Goal: Information Seeking & Learning: Check status

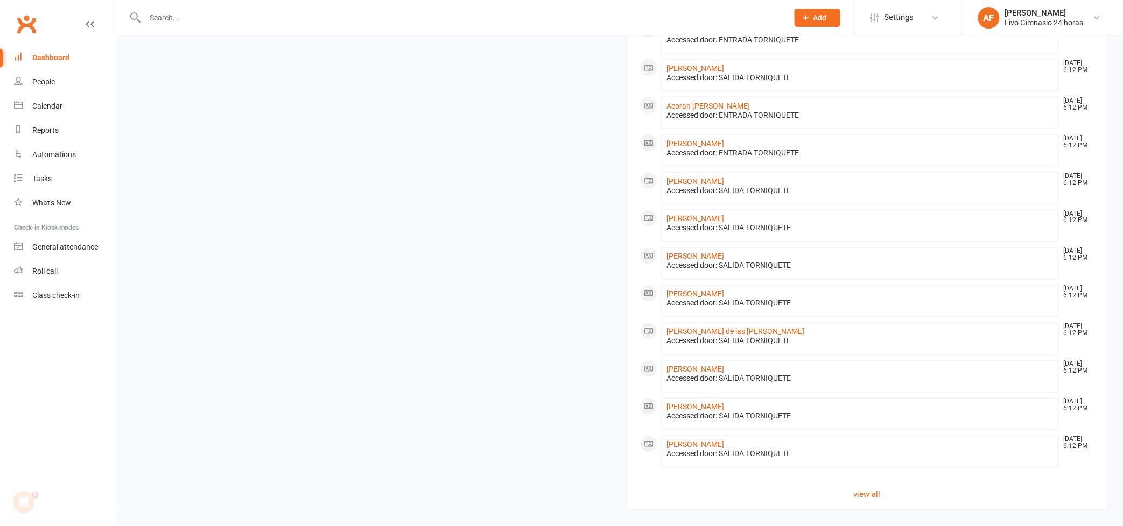
scroll to position [622, 0]
click at [877, 502] on link "view all" at bounding box center [867, 495] width 454 height 13
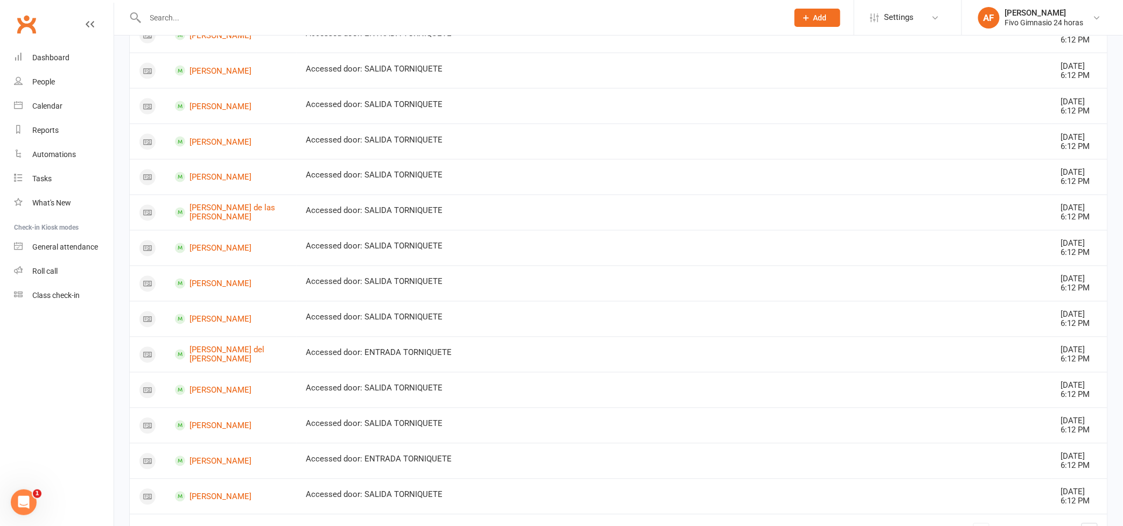
scroll to position [734, 0]
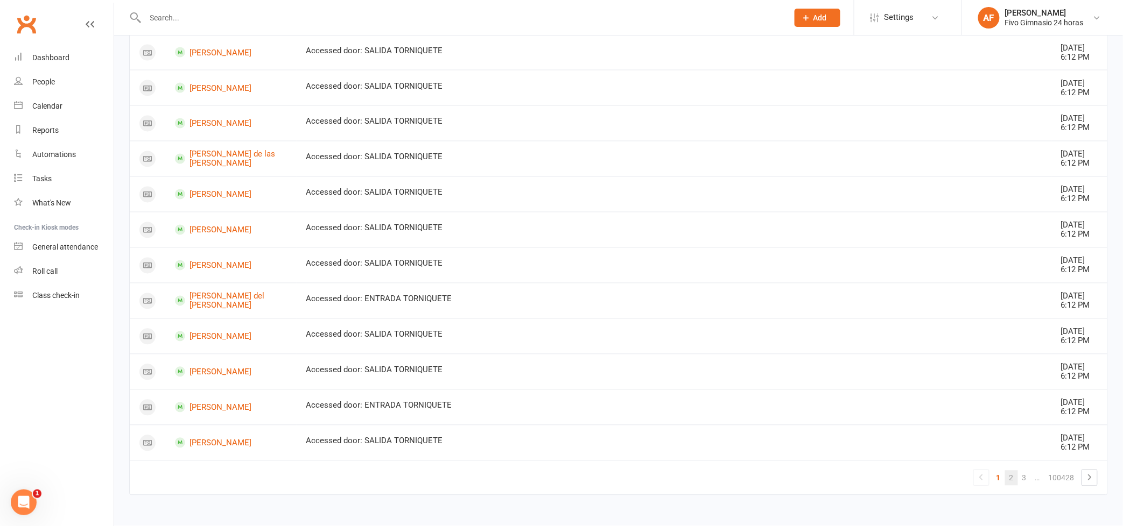
click at [1013, 475] on link "2" at bounding box center [1011, 478] width 13 height 15
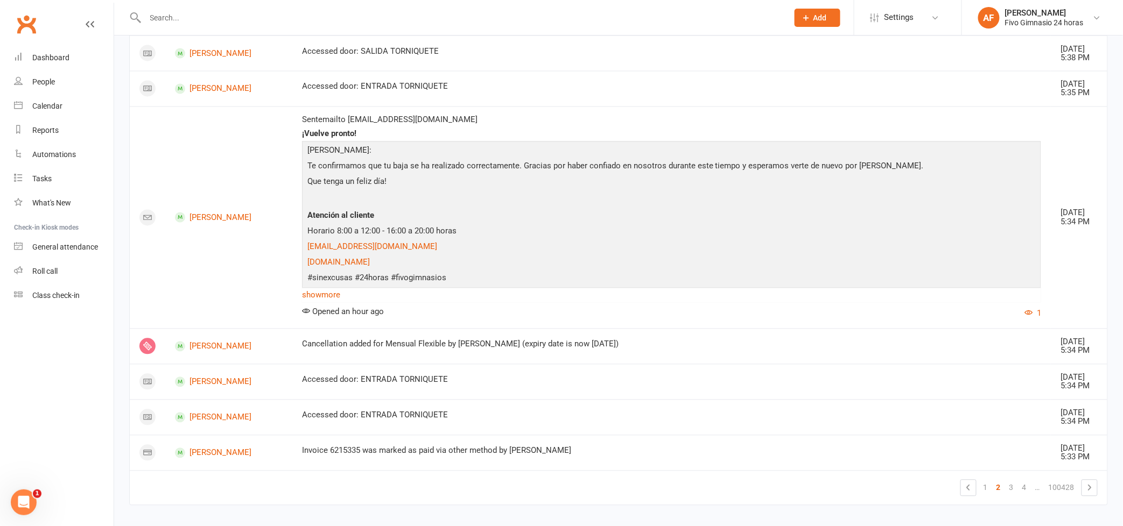
scroll to position [780, 0]
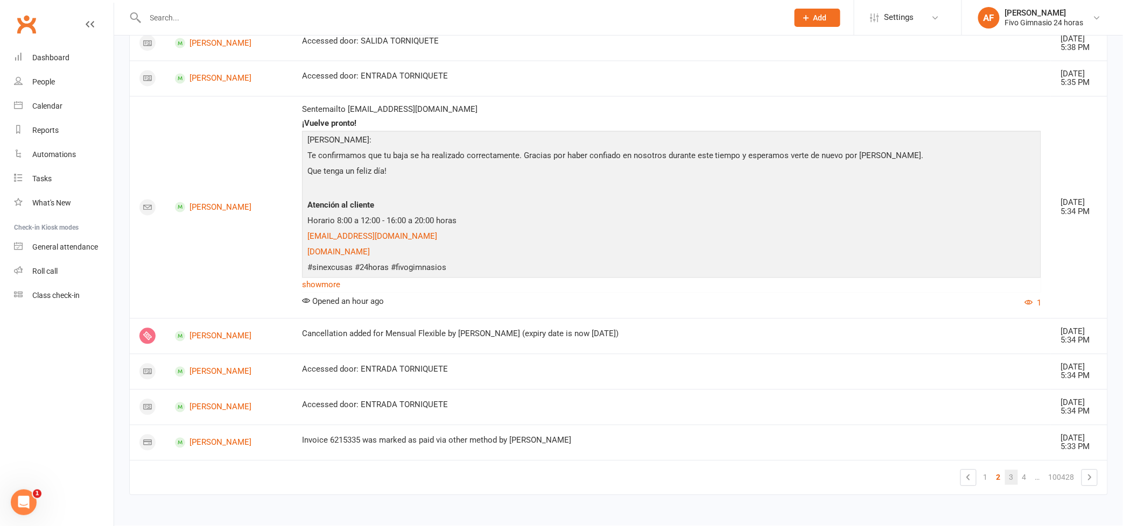
click at [1007, 482] on link "3" at bounding box center [1011, 477] width 13 height 15
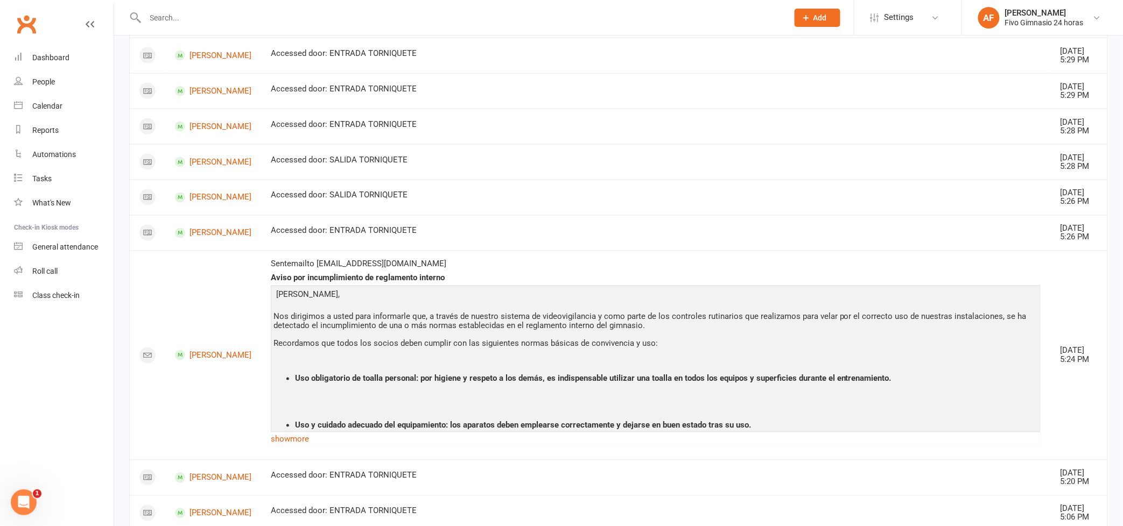
scroll to position [750, 0]
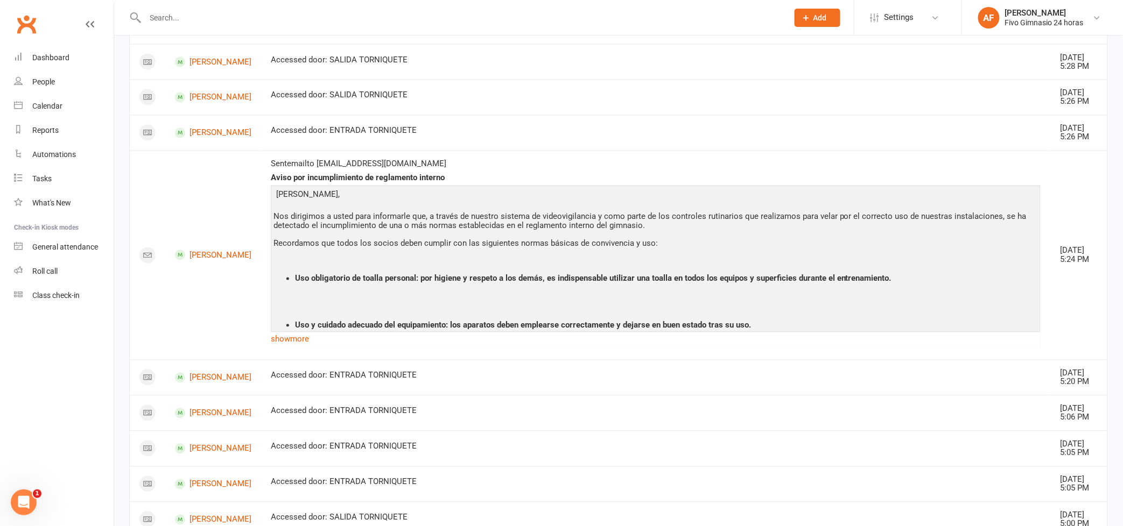
click at [236, 240] on td "[PERSON_NAME]" at bounding box center [213, 255] width 96 height 209
click at [241, 253] on link "[PERSON_NAME]" at bounding box center [213, 255] width 76 height 10
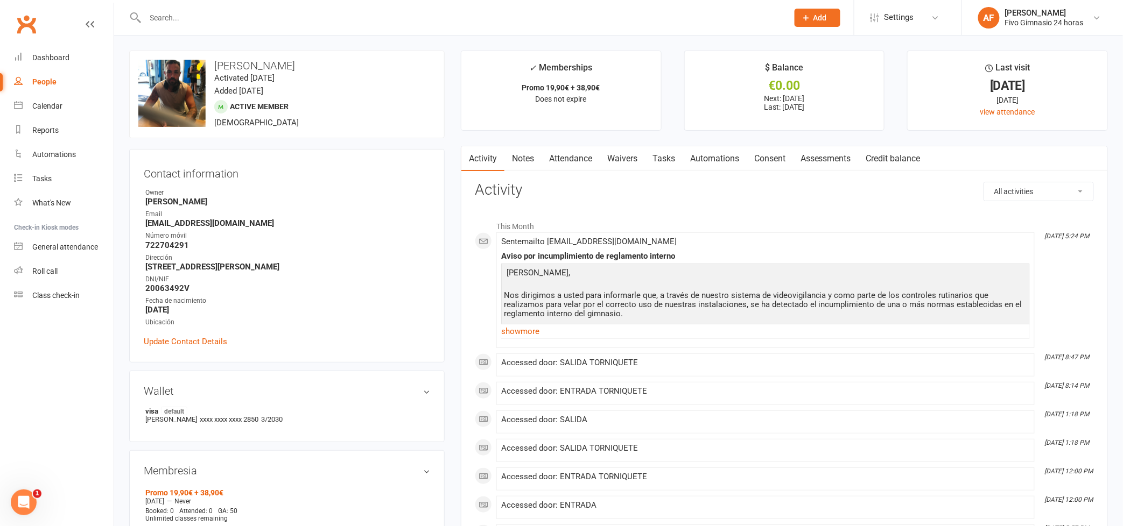
scroll to position [2, 0]
click at [566, 158] on link "Attendance" at bounding box center [570, 156] width 58 height 25
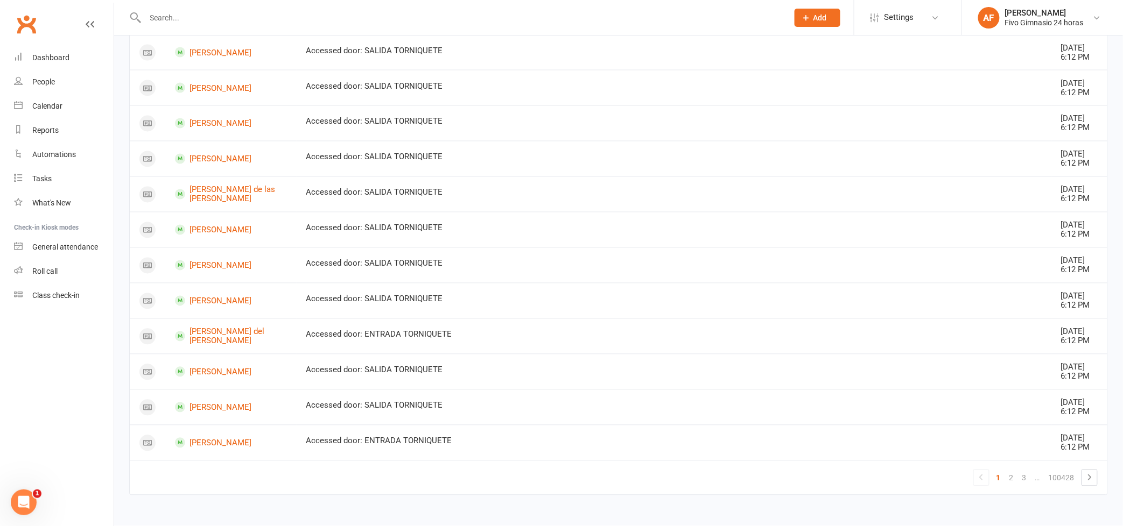
scroll to position [734, 0]
click at [1023, 483] on link "3" at bounding box center [1024, 478] width 13 height 15
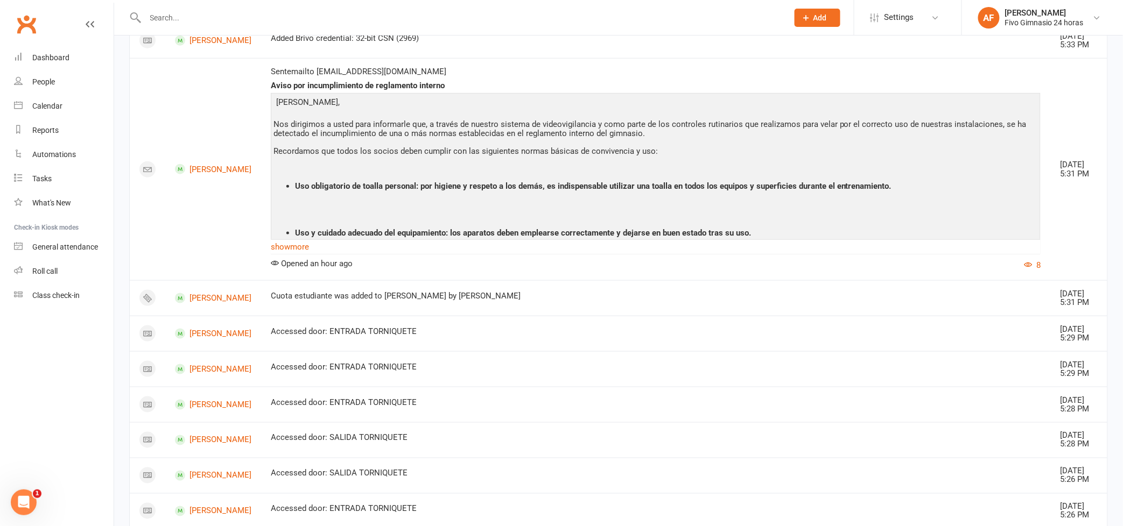
scroll to position [356, 0]
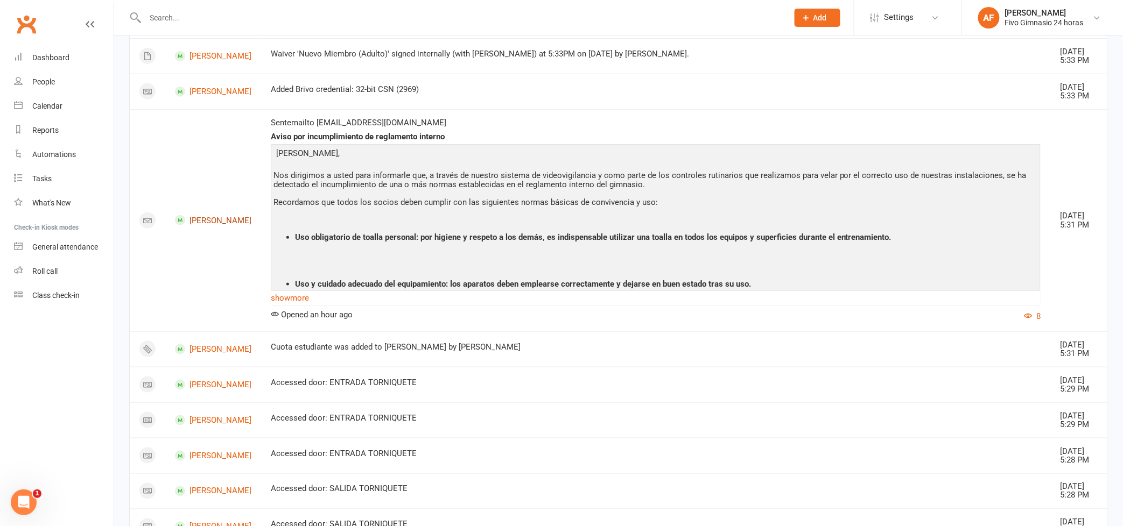
click at [205, 215] on link "[PERSON_NAME]" at bounding box center [213, 220] width 76 height 10
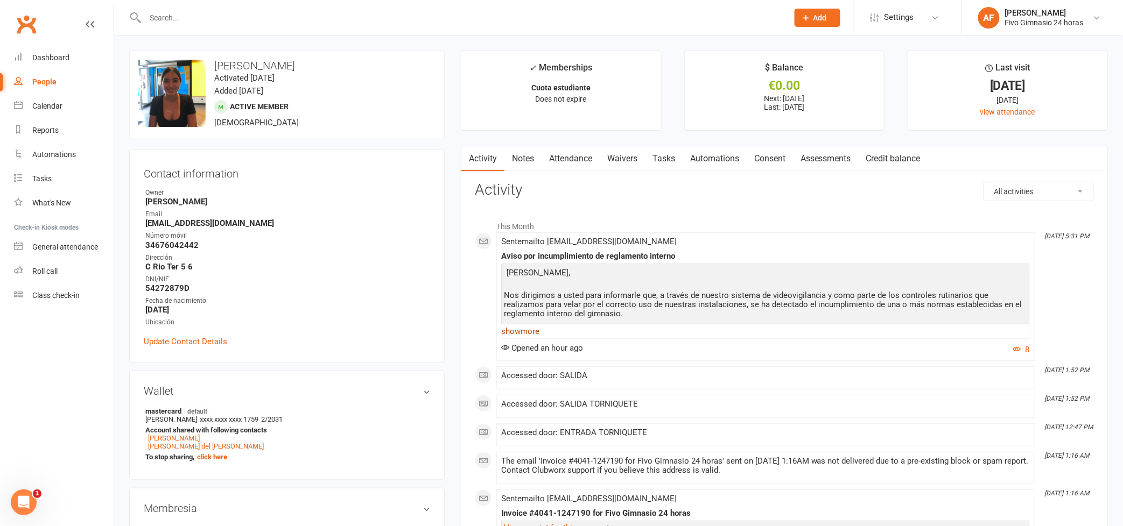
click at [538, 333] on link "show more" at bounding box center [765, 331] width 529 height 15
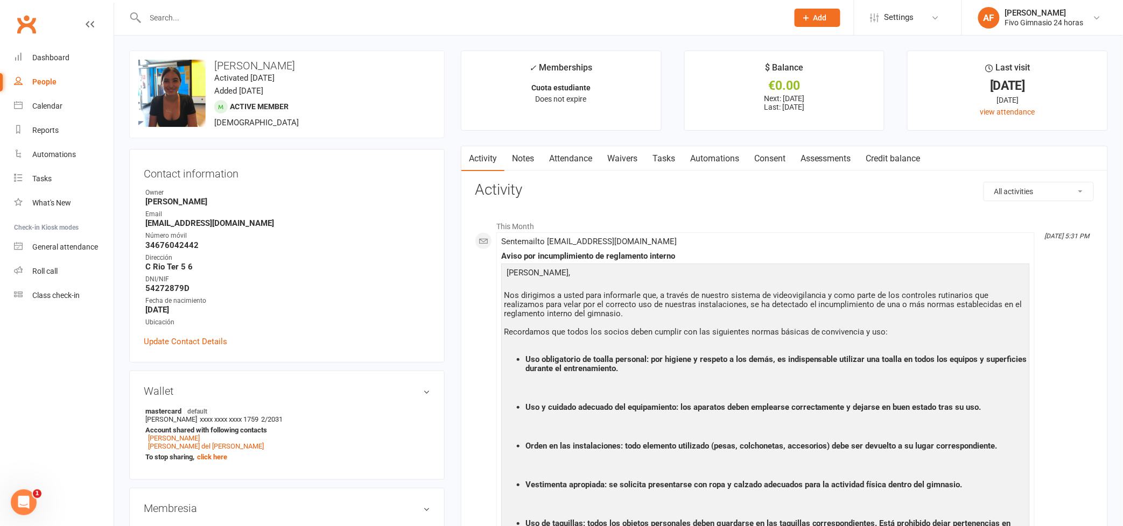
drag, startPoint x: 1125, startPoint y: 148, endPoint x: 1095, endPoint y: 107, distance: 51.2
click at [1095, 107] on li "Last visit [DATE] [DATE] view attendance" at bounding box center [1007, 91] width 201 height 80
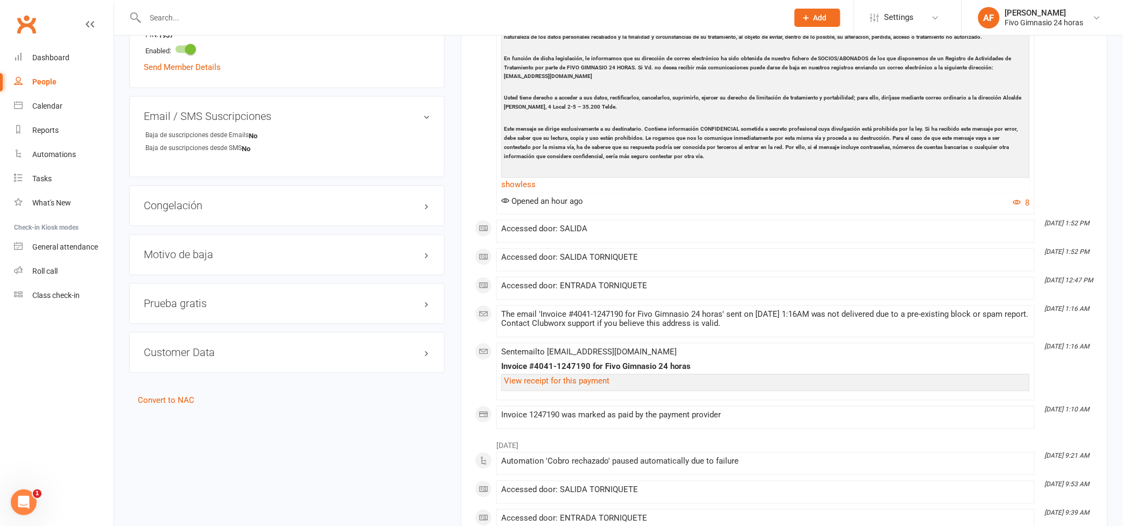
scroll to position [760, 0]
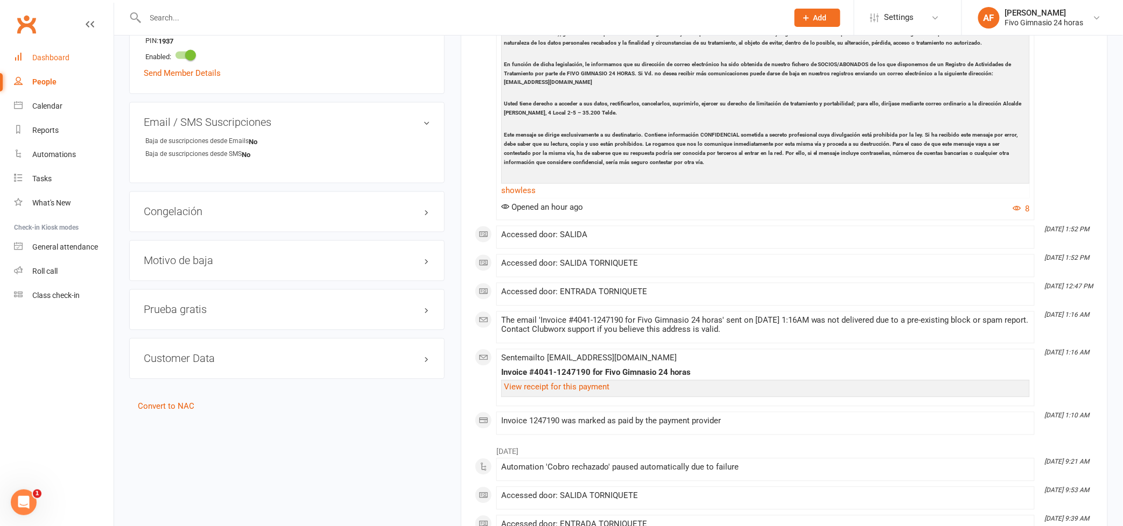
click at [38, 64] on link "Dashboard" at bounding box center [64, 58] width 100 height 24
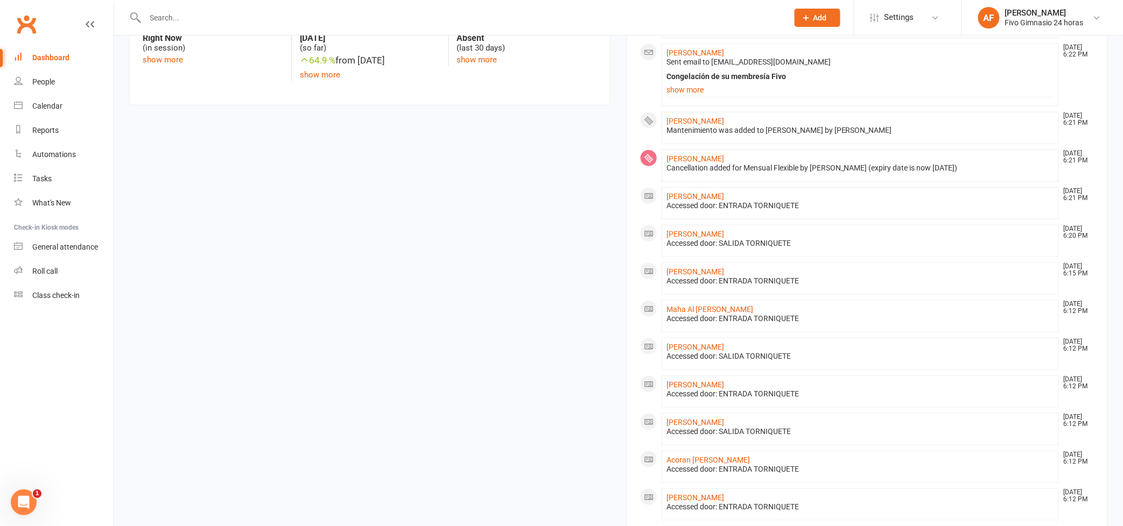
scroll to position [624, 0]
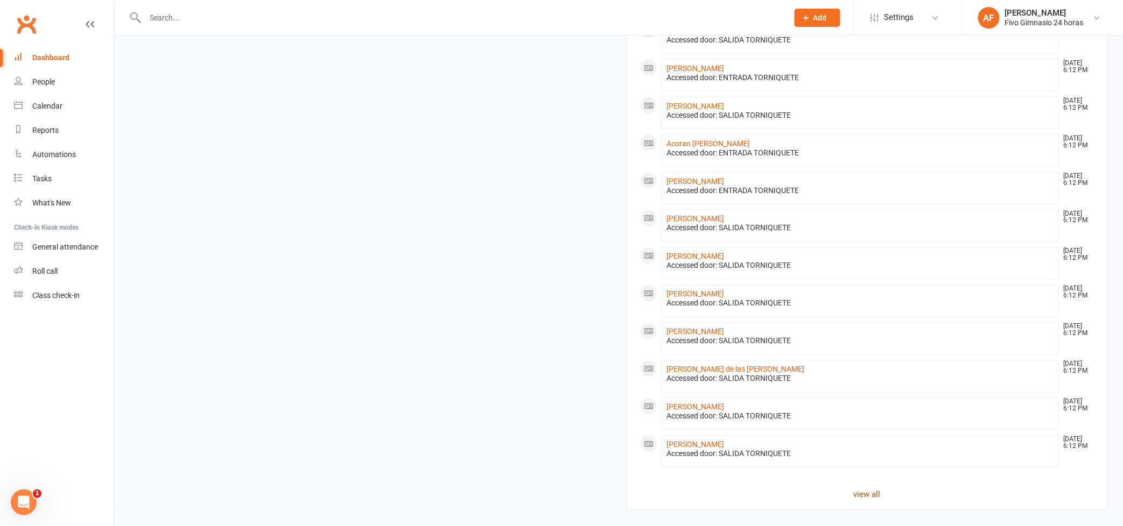
click at [876, 497] on link "view all" at bounding box center [867, 495] width 454 height 13
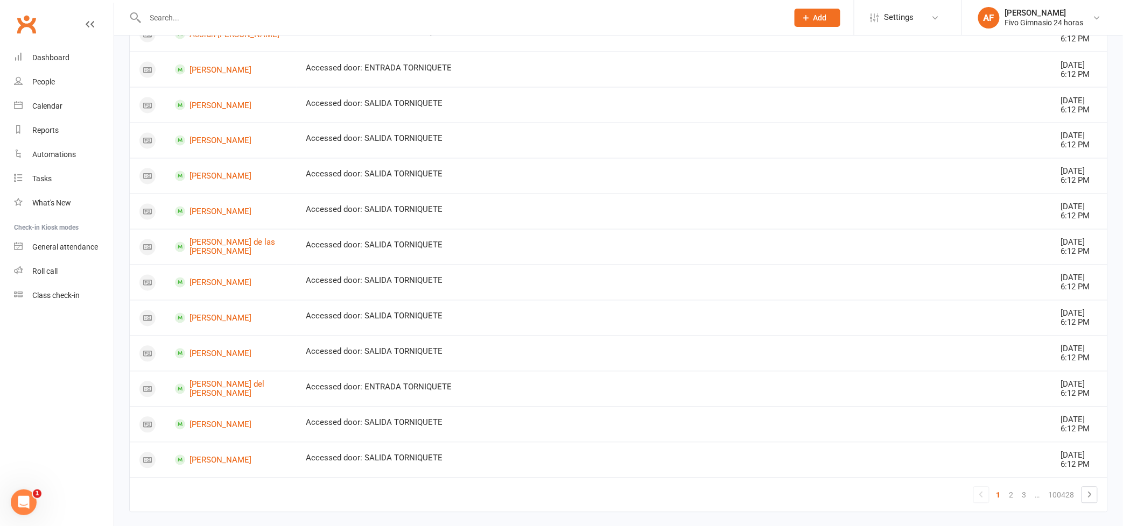
scroll to position [734, 0]
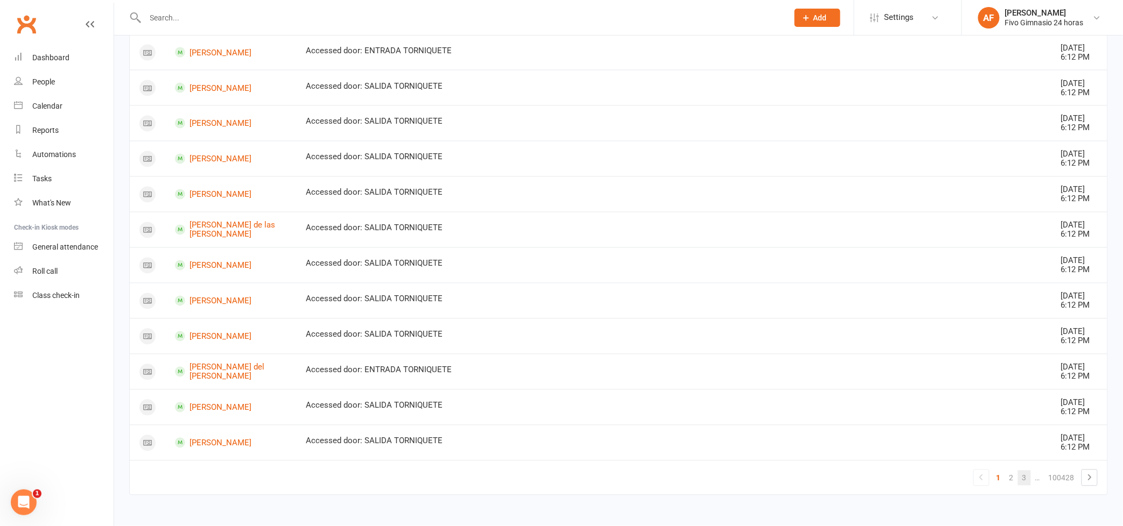
click at [1023, 478] on link "3" at bounding box center [1024, 478] width 13 height 15
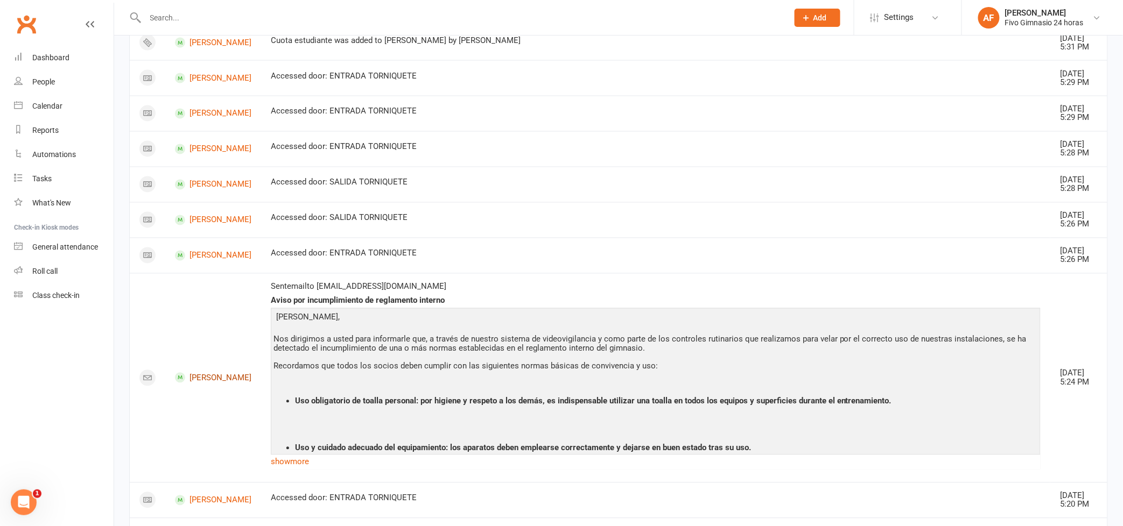
click at [214, 377] on link "[PERSON_NAME]" at bounding box center [213, 378] width 76 height 10
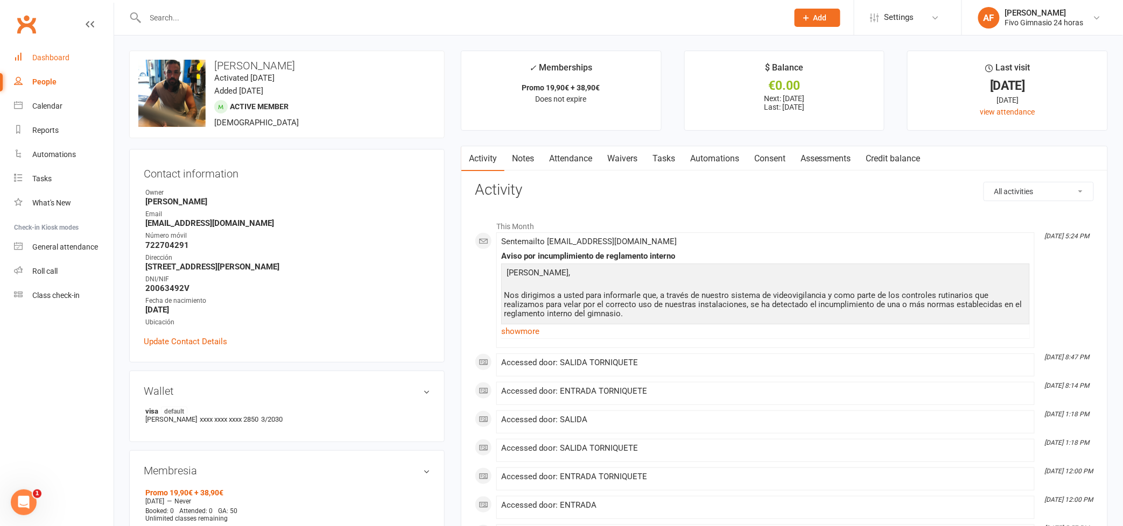
click at [35, 67] on link "Dashboard" at bounding box center [64, 58] width 100 height 24
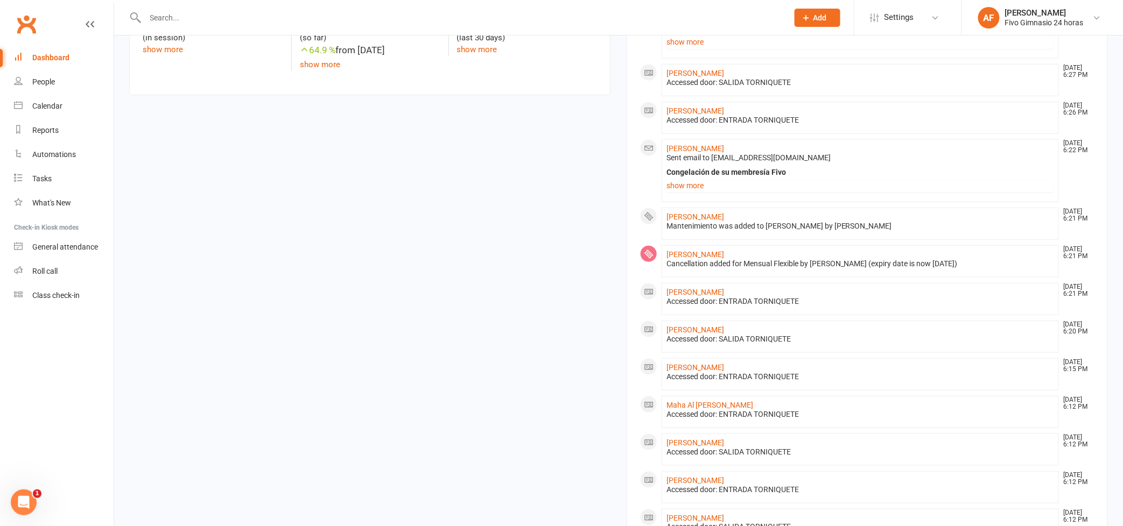
scroll to position [654, 0]
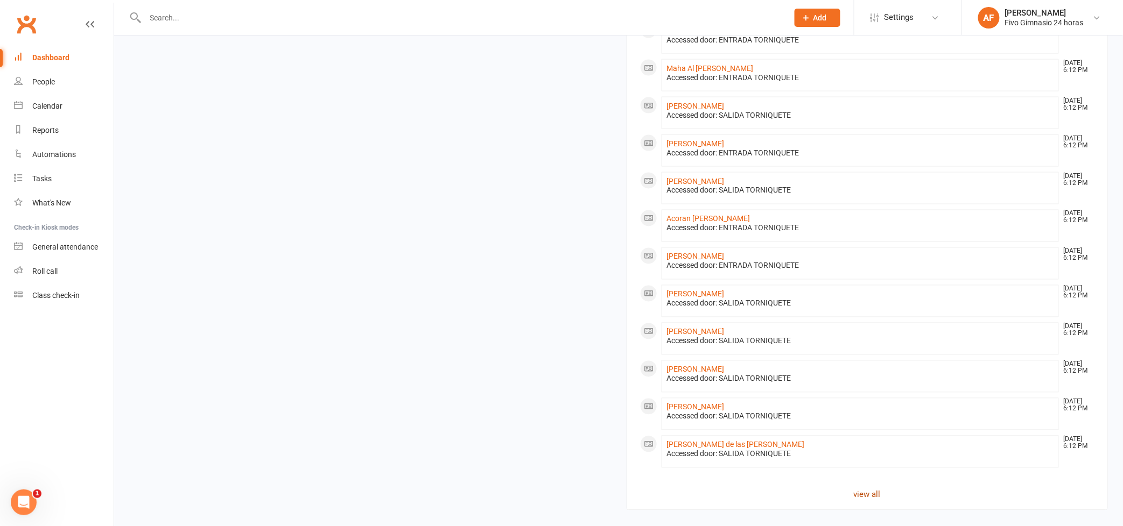
click at [864, 493] on link "view all" at bounding box center [867, 495] width 454 height 13
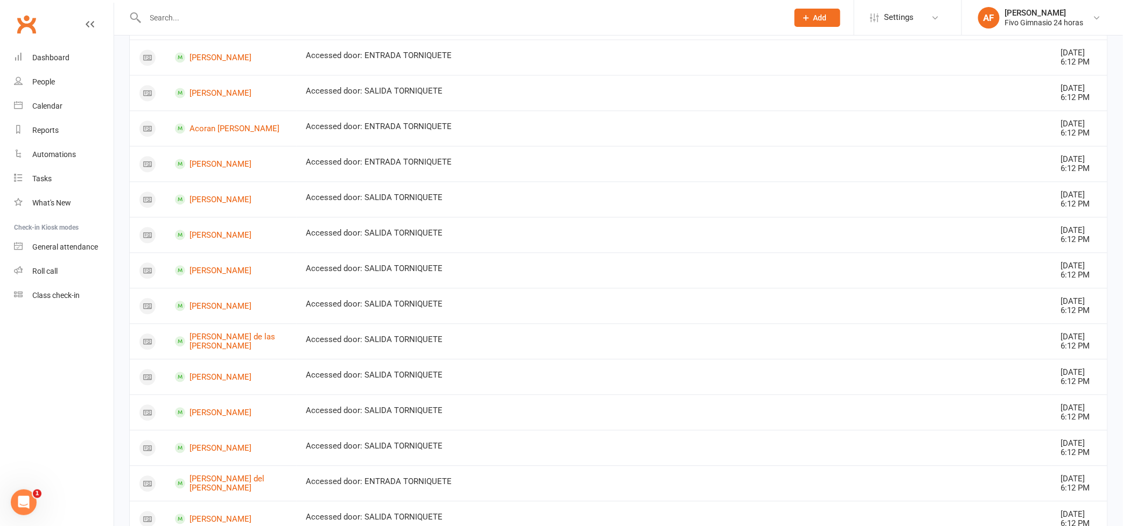
scroll to position [907, 0]
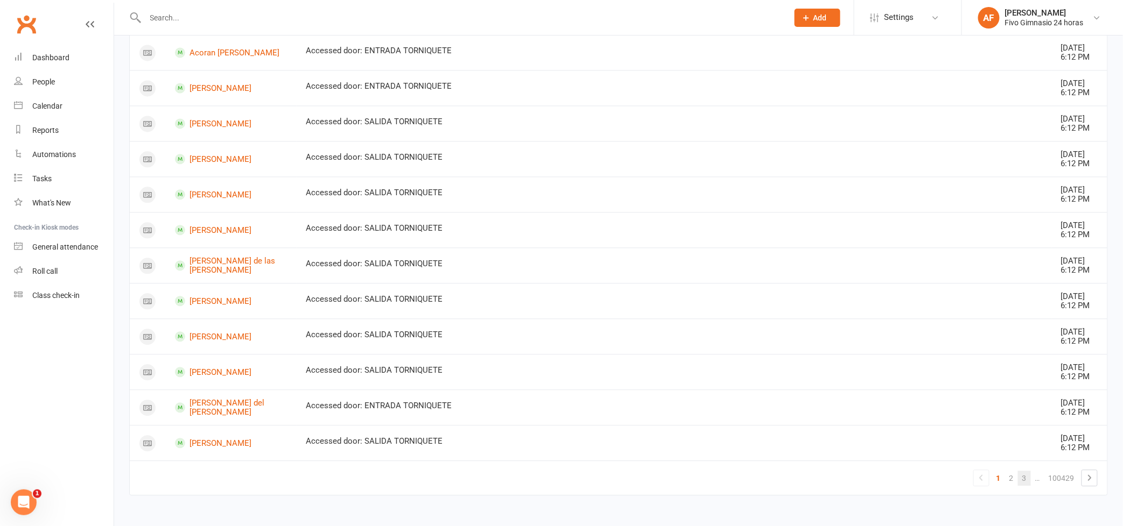
click at [1019, 474] on link "3" at bounding box center [1024, 478] width 13 height 15
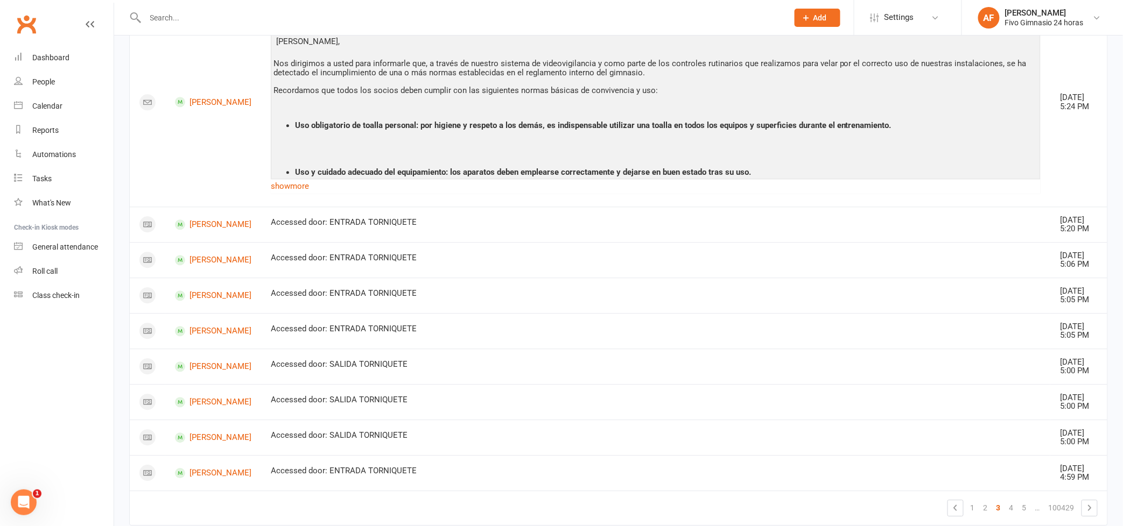
scroll to position [1040, 0]
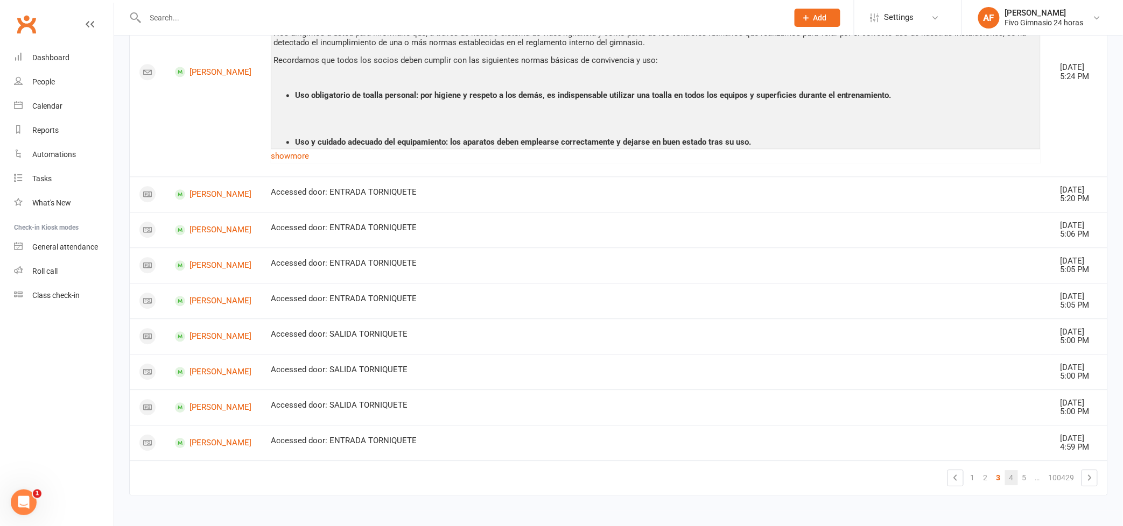
click at [1016, 480] on link "4" at bounding box center [1011, 477] width 13 height 15
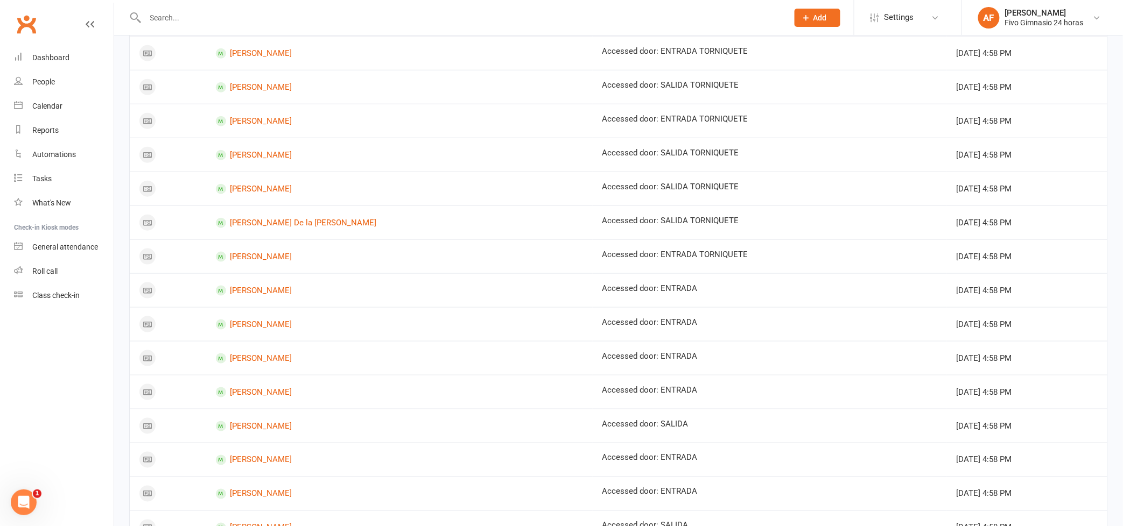
scroll to position [519, 0]
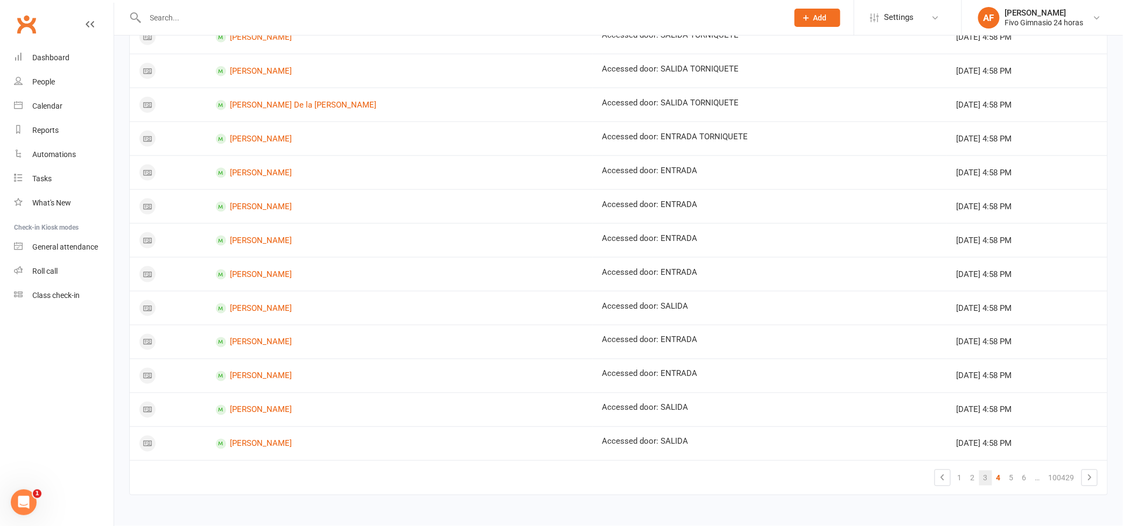
click at [987, 478] on link "3" at bounding box center [985, 478] width 13 height 15
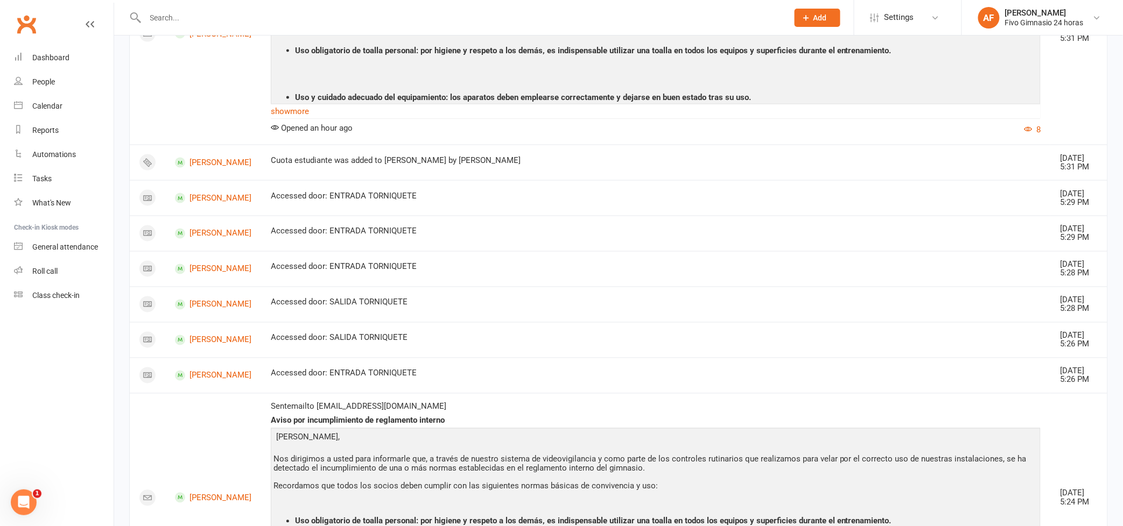
scroll to position [740, 0]
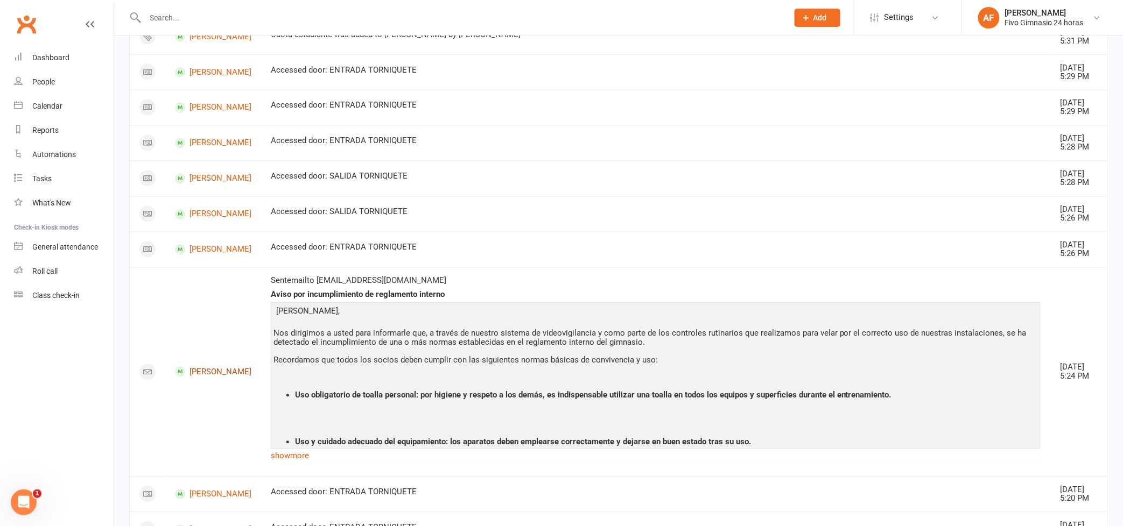
click at [208, 377] on link "[PERSON_NAME]" at bounding box center [213, 372] width 76 height 10
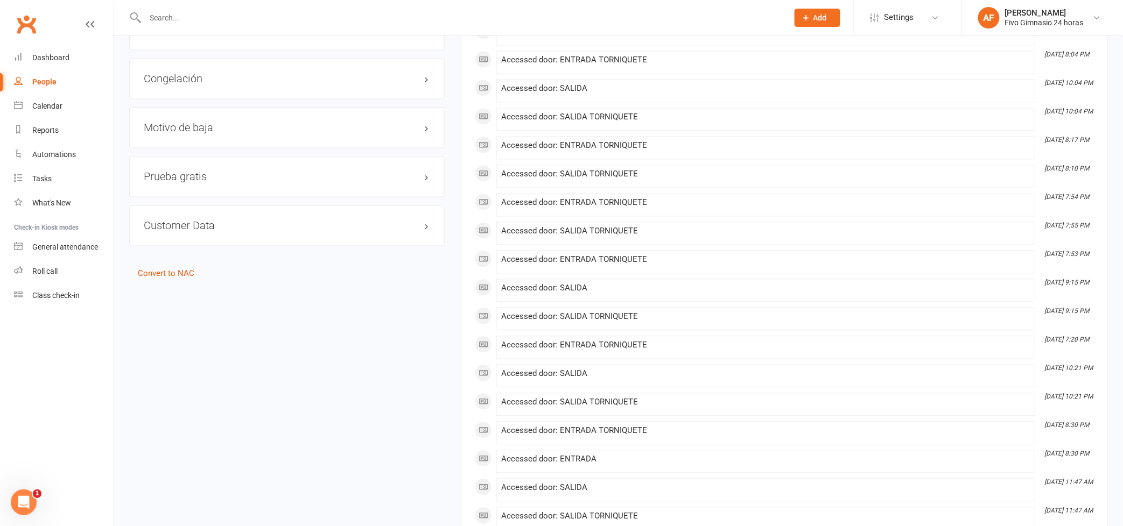
scroll to position [808, 0]
